Goal: Communication & Community: Answer question/provide support

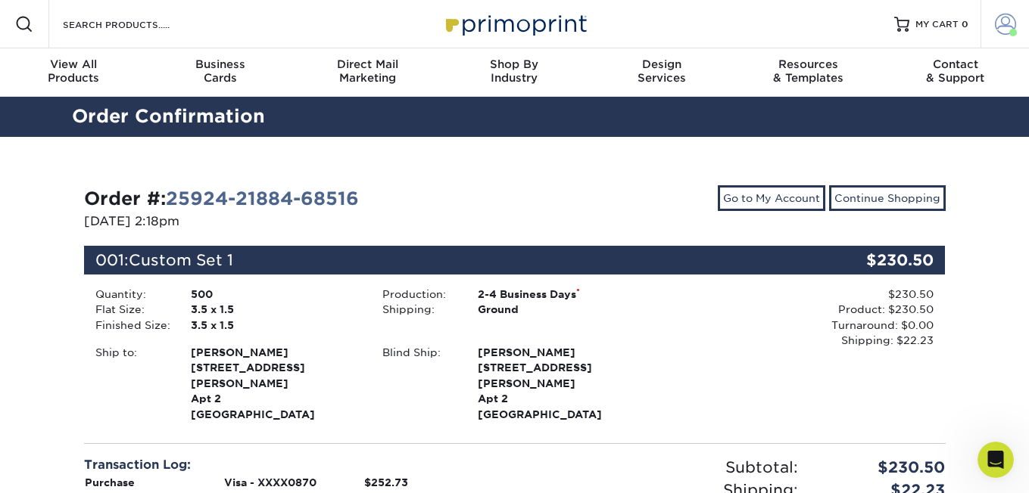
click at [1007, 29] on span at bounding box center [1004, 24] width 21 height 21
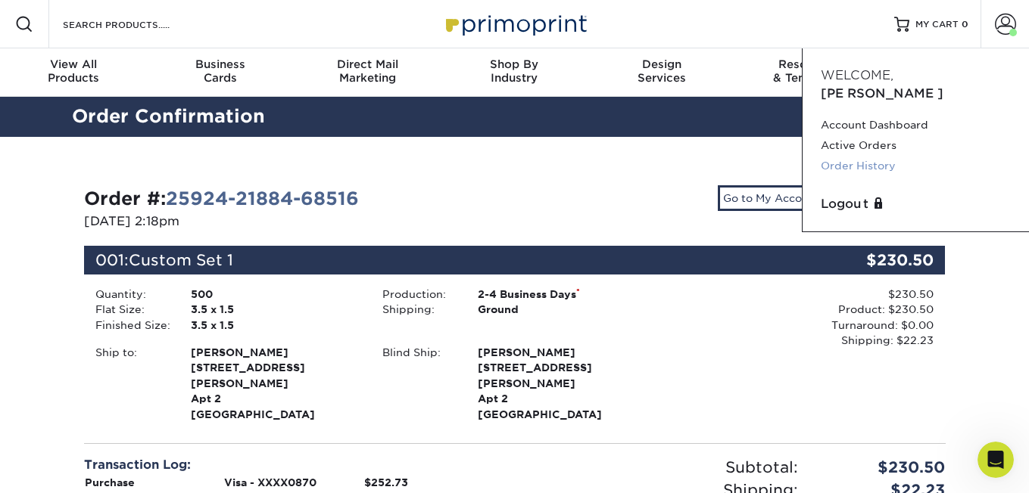
click at [871, 156] on link "Order History" at bounding box center [915, 166] width 190 height 20
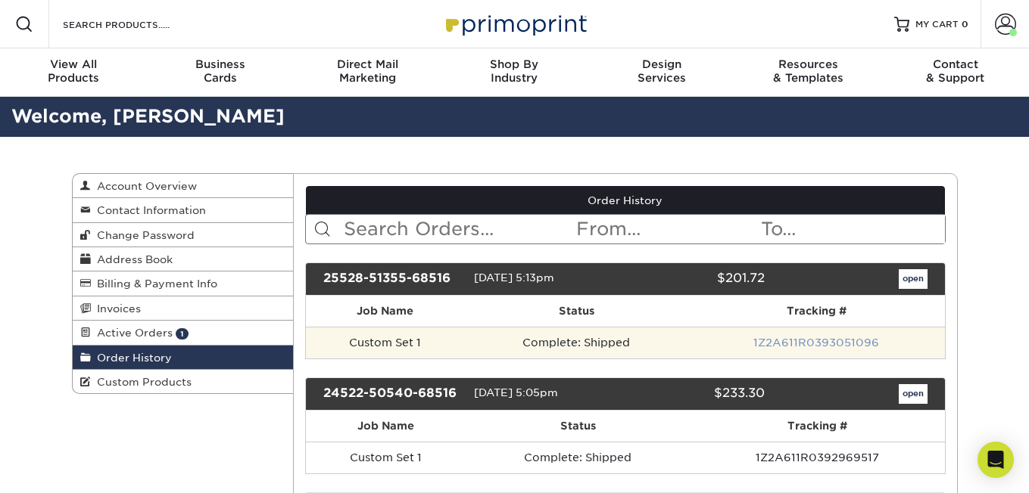
click at [799, 338] on link "1Z2A611R0393051096" at bounding box center [816, 343] width 126 height 12
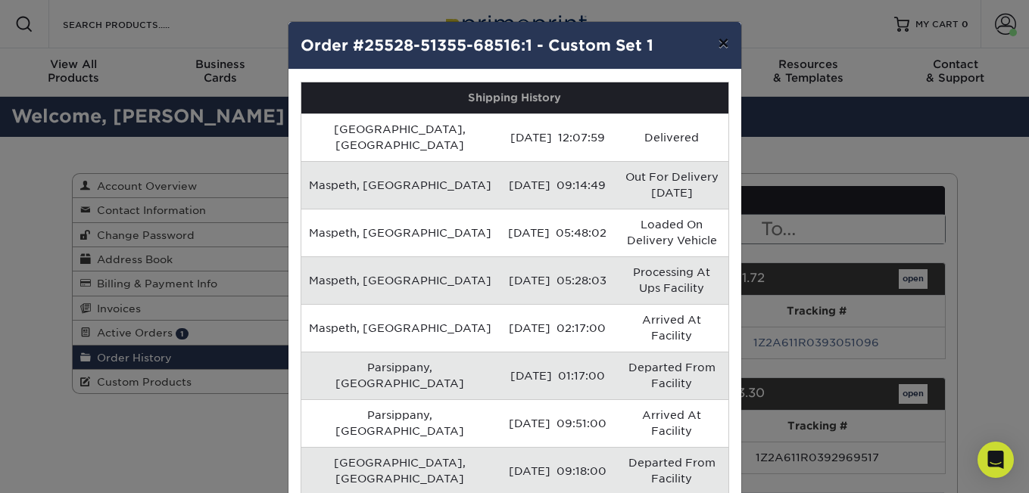
click at [724, 48] on button "×" at bounding box center [722, 43] width 35 height 42
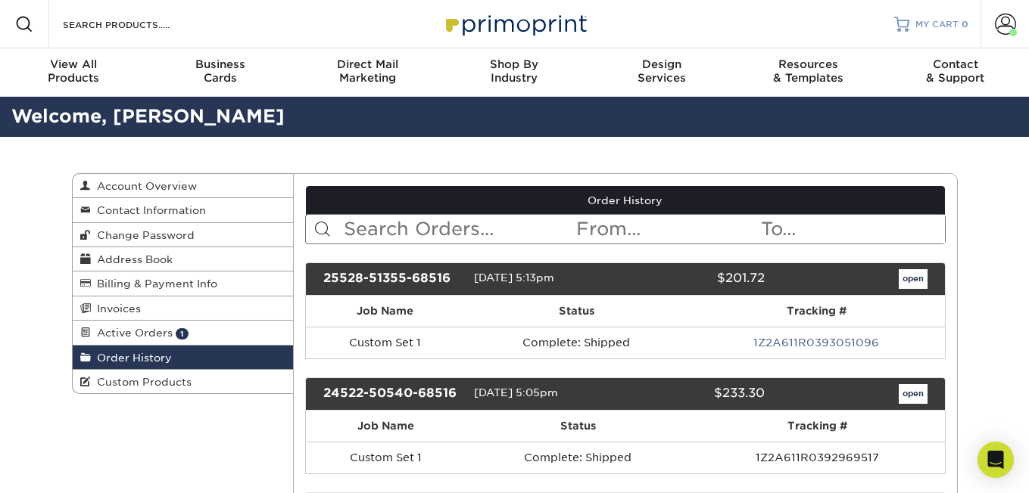
click at [933, 19] on span "MY CART" at bounding box center [936, 24] width 43 height 13
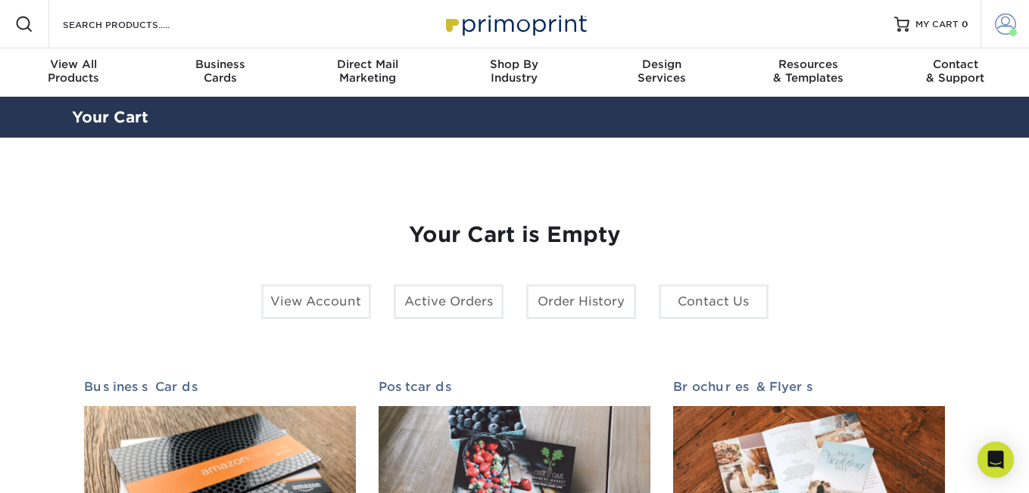
click at [997, 28] on span at bounding box center [1004, 24] width 21 height 21
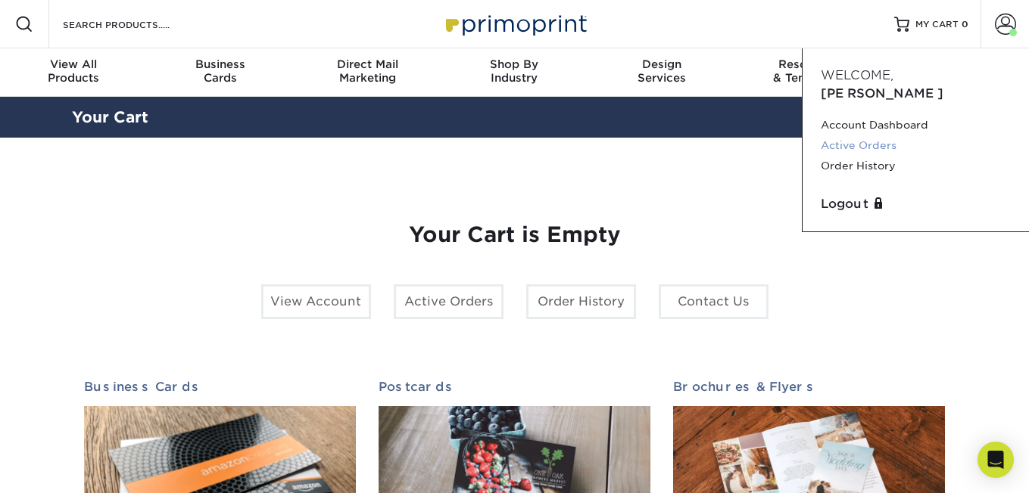
click at [867, 135] on link "Active Orders" at bounding box center [915, 145] width 190 height 20
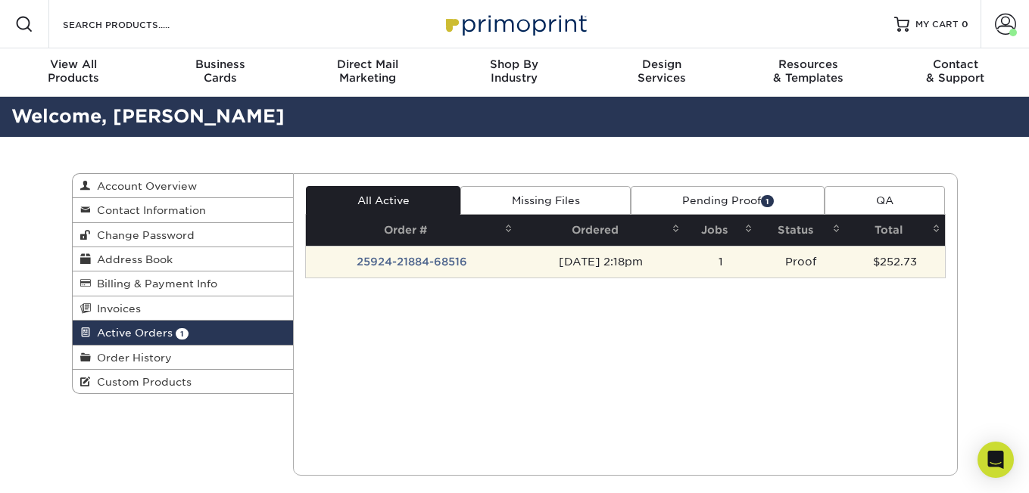
click at [600, 266] on td "[DATE] 2:18pm" at bounding box center [600, 262] width 167 height 32
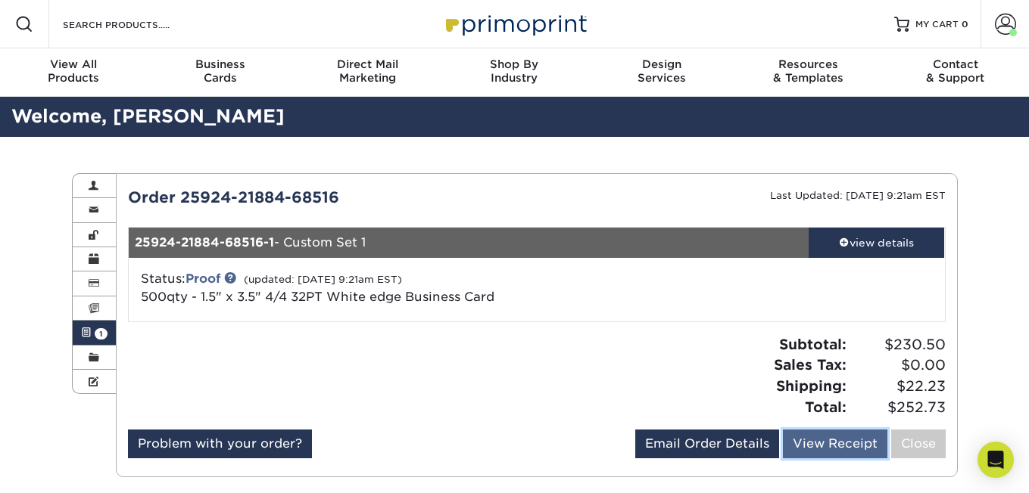
click at [844, 450] on link "View Receipt" at bounding box center [835, 444] width 104 height 29
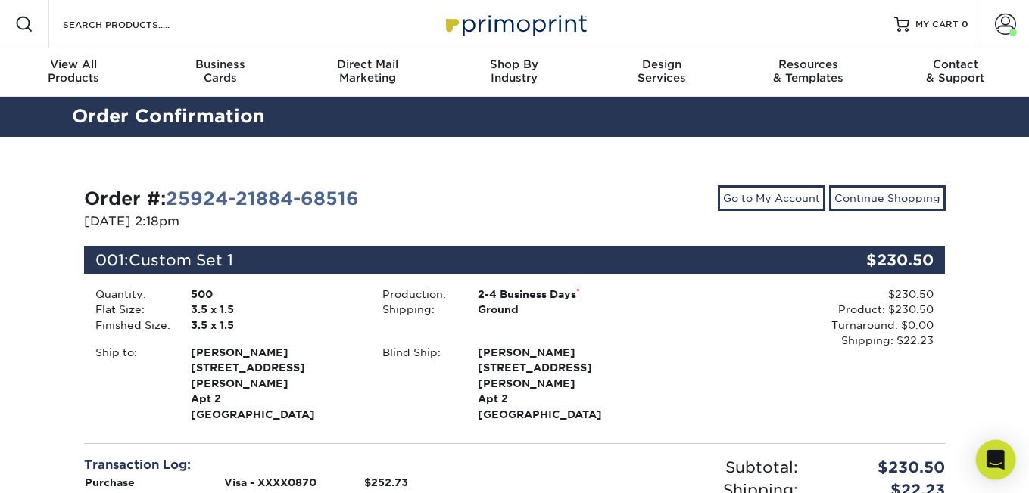
click at [994, 460] on icon "Open Intercom Messenger" at bounding box center [994, 460] width 17 height 20
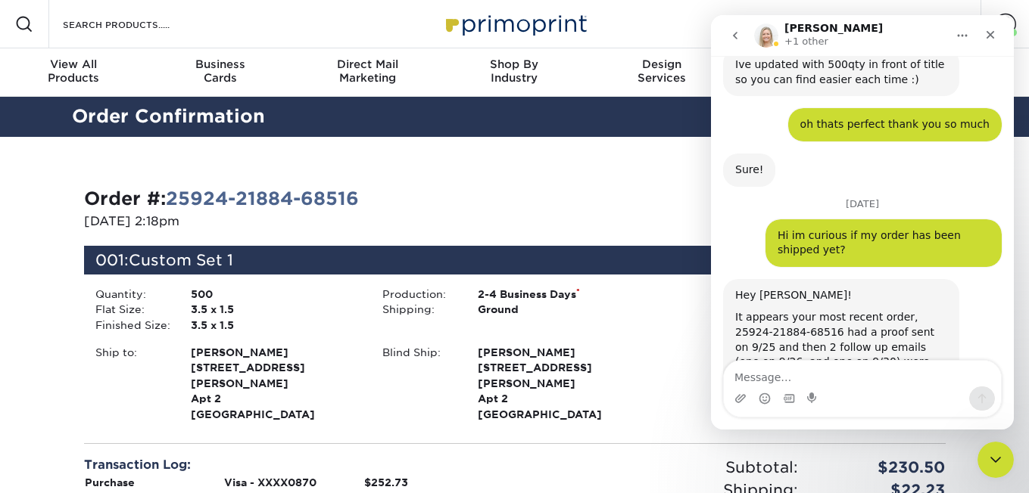
scroll to position [2844, 0]
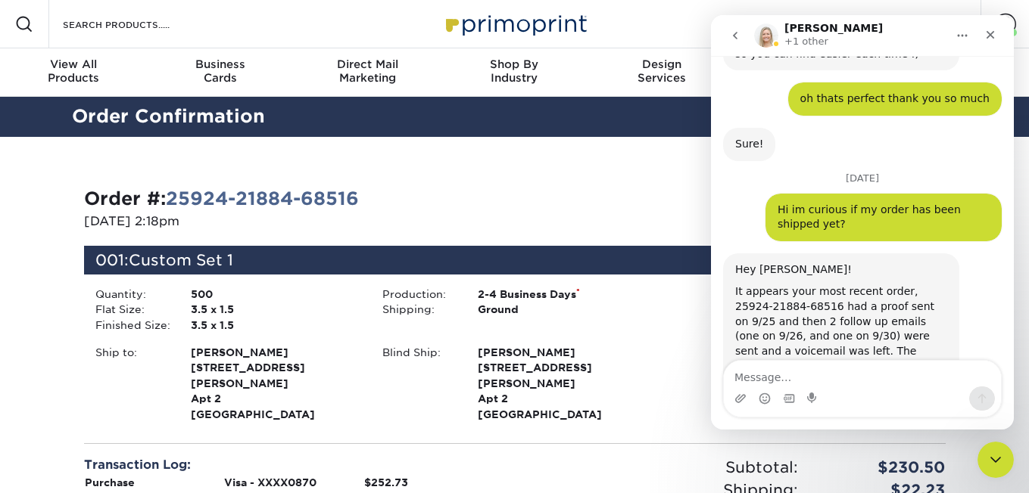
click at [788, 378] on textarea "Message…" at bounding box center [862, 374] width 277 height 26
type textarea "Yes i thought this was finished"
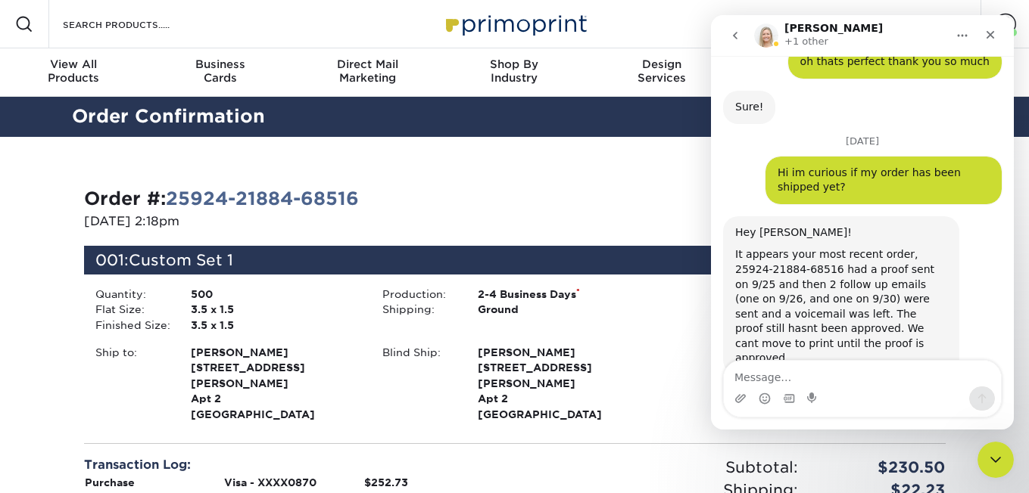
scroll to position [2910, 0]
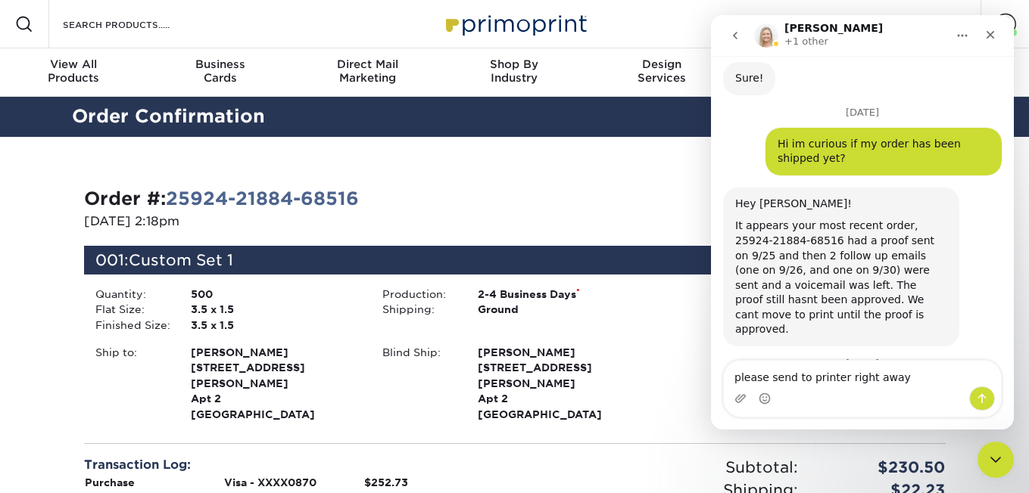
type textarea "please send to printer right away"
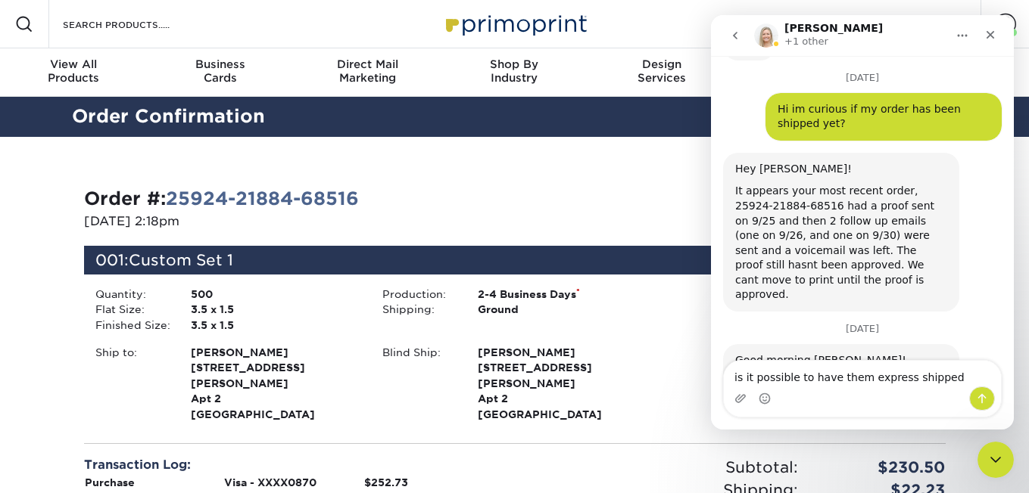
type textarea "is it possible to have them express shipped?"
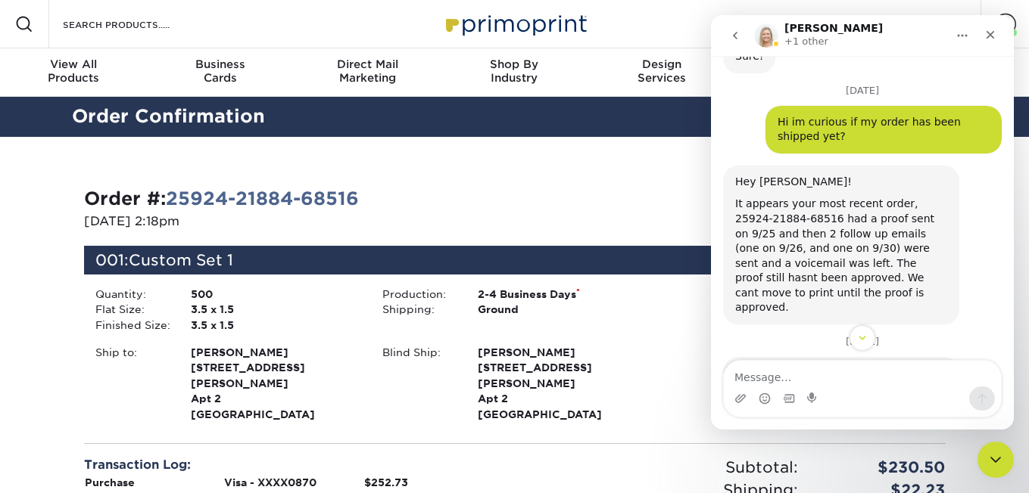
scroll to position [2994, 0]
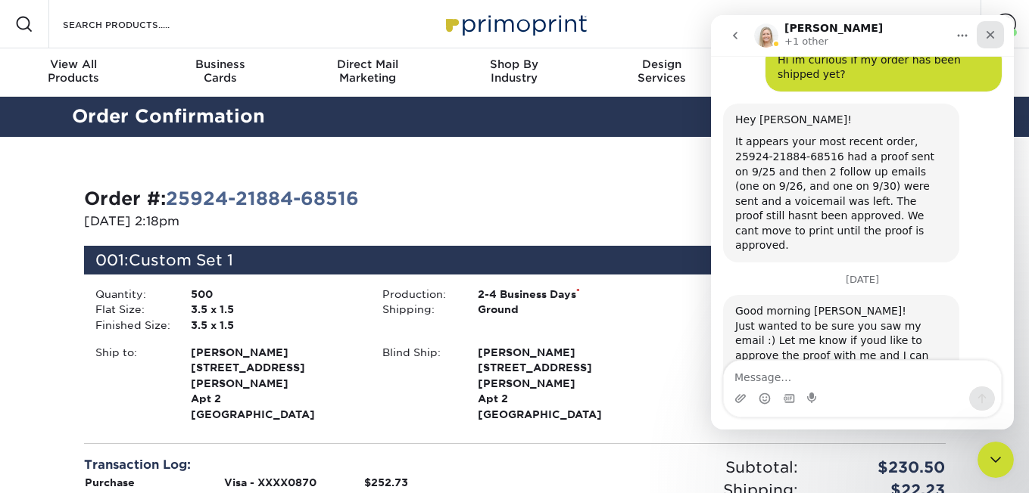
click at [987, 33] on icon "Close" at bounding box center [990, 35] width 12 height 12
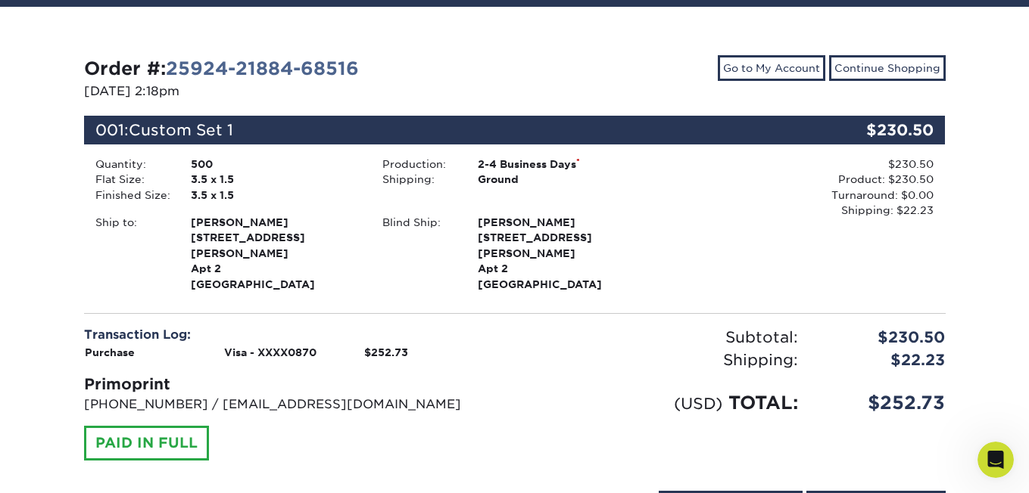
scroll to position [0, 0]
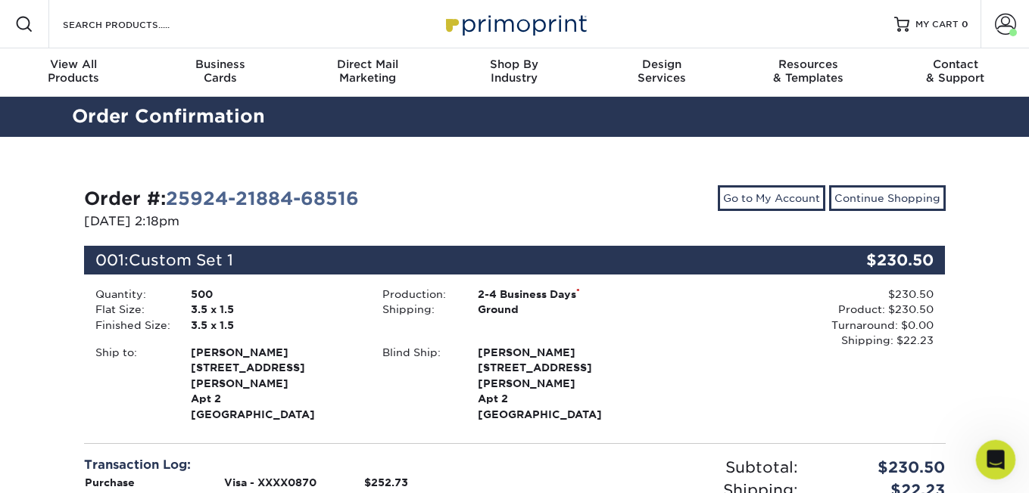
click at [989, 474] on div "Open Intercom Messenger" at bounding box center [993, 458] width 50 height 50
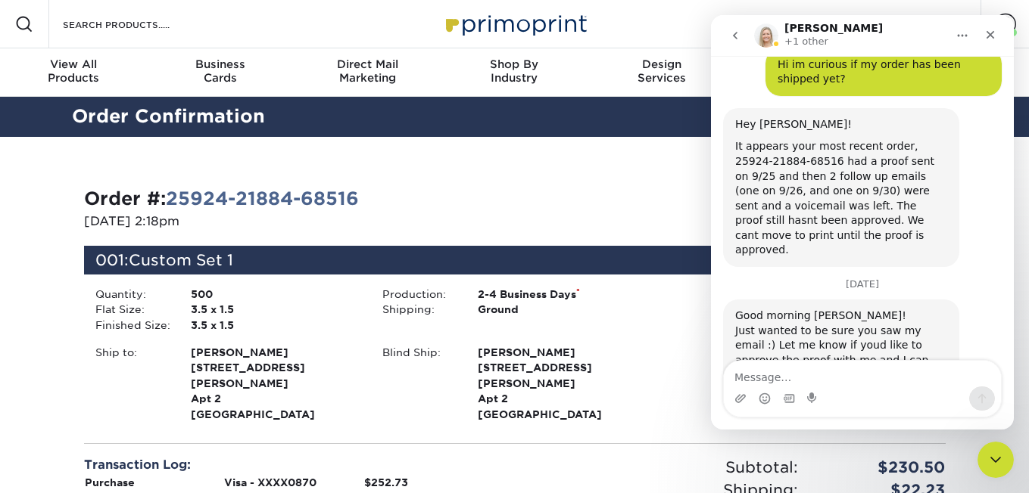
scroll to position [2994, 0]
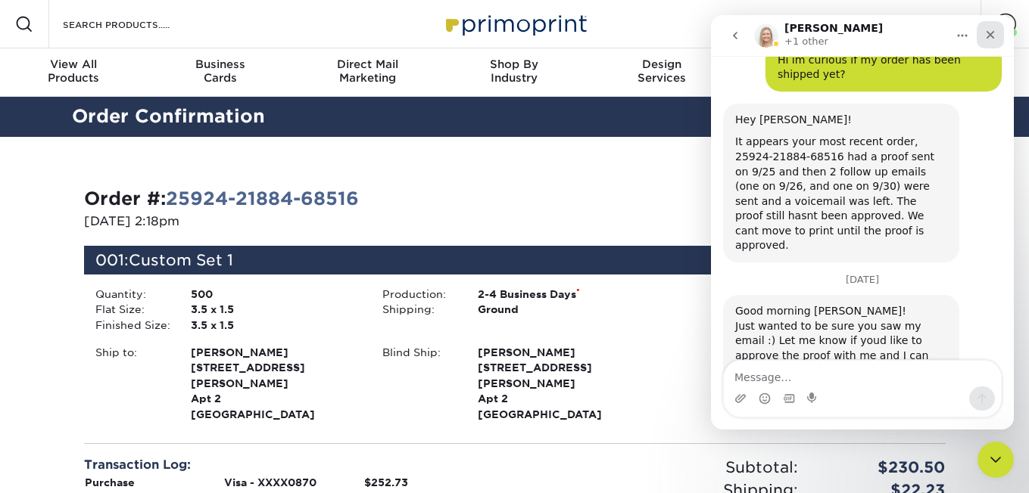
click at [990, 36] on icon "Close" at bounding box center [990, 35] width 8 height 8
